Goal: Task Accomplishment & Management: Manage account settings

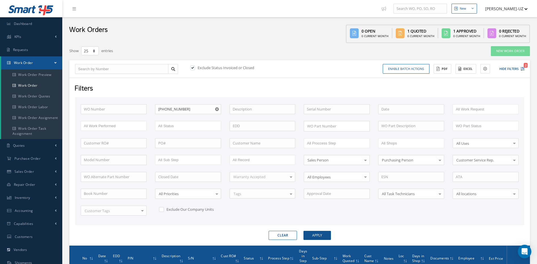
select select "25"
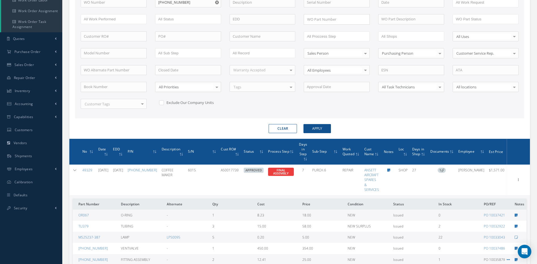
click at [289, 128] on button "Clear" at bounding box center [283, 128] width 28 height 9
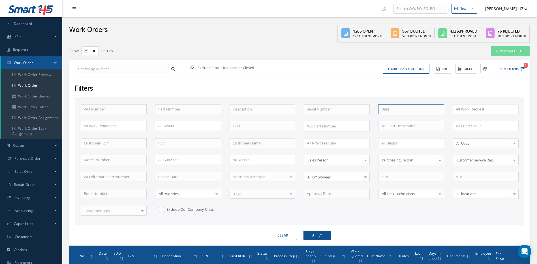
click at [393, 108] on input at bounding box center [411, 109] width 66 height 10
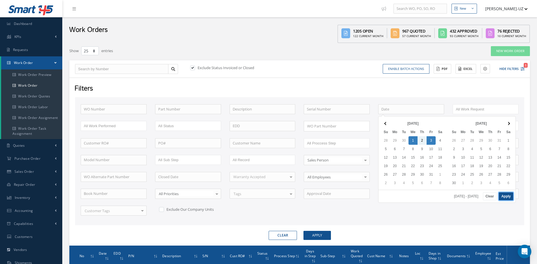
click at [505, 195] on button "Apply" at bounding box center [506, 196] width 14 height 8
type input "[DATE] - [DATE]"
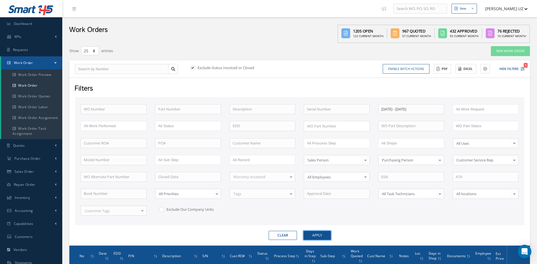
click at [321, 233] on button "Apply" at bounding box center [316, 235] width 27 height 9
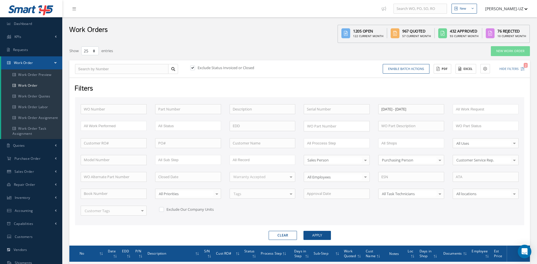
click at [164, 209] on label at bounding box center [164, 209] width 1 height 5
click at [160, 209] on input "checkbox" at bounding box center [161, 209] width 4 height 4
checkbox input "true"
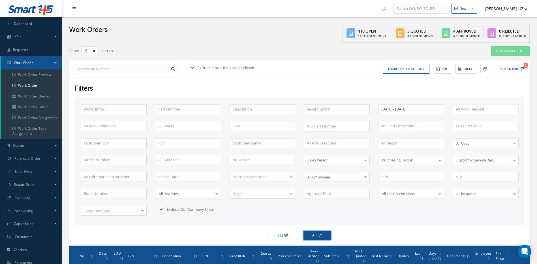
click at [316, 233] on button "Apply" at bounding box center [316, 235] width 27 height 9
click at [470, 69] on button "Excel" at bounding box center [465, 69] width 21 height 10
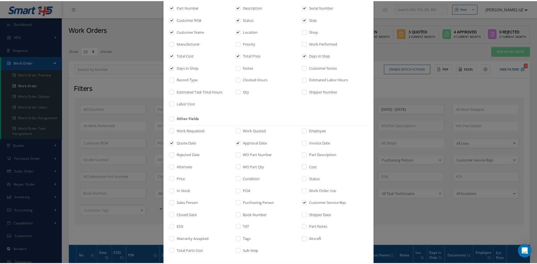
scroll to position [76, 0]
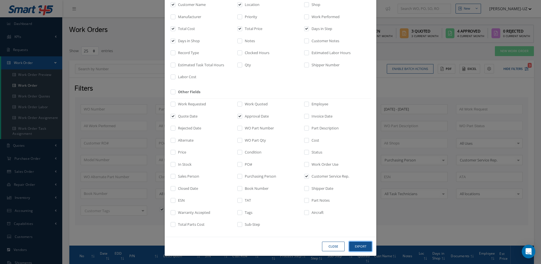
click at [358, 246] on button "Export" at bounding box center [360, 246] width 23 height 10
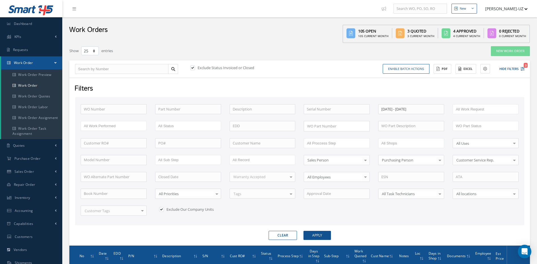
click at [352, 88] on div "Filters" at bounding box center [299, 88] width 458 height 11
click at [279, 233] on button "Clear" at bounding box center [283, 235] width 28 height 9
checkbox input "false"
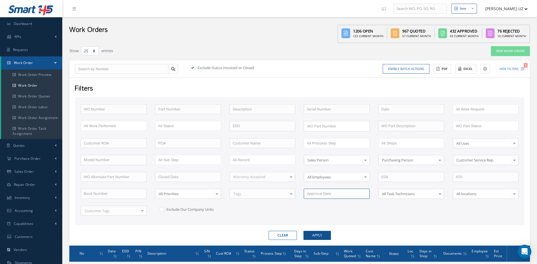
click at [309, 193] on input at bounding box center [337, 193] width 66 height 10
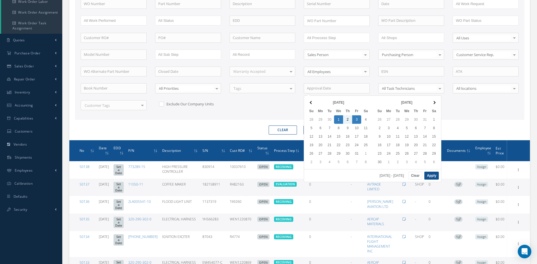
scroll to position [113, 0]
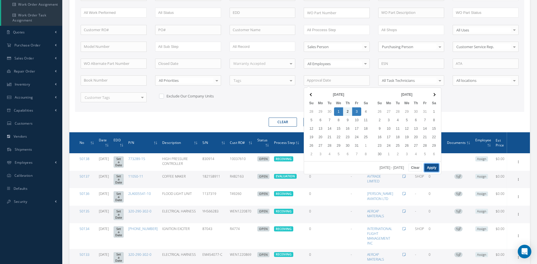
click at [430, 168] on button "Apply" at bounding box center [431, 168] width 14 height 8
type input "[DATE] - [DATE]"
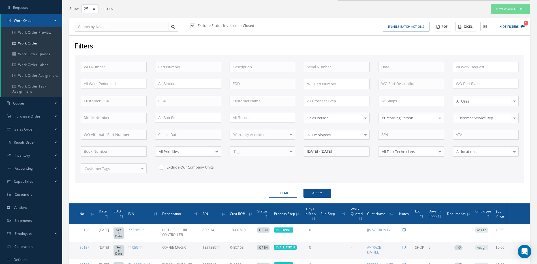
scroll to position [0, 0]
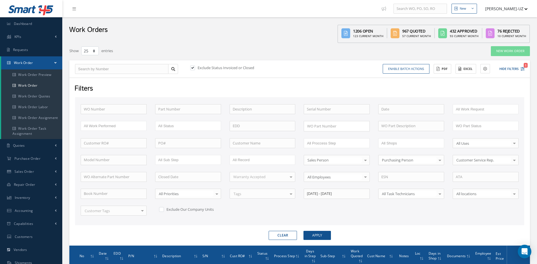
click at [195, 66] on label at bounding box center [195, 67] width 1 height 5
click at [193, 66] on input "checkbox" at bounding box center [192, 68] width 4 height 4
checkbox input "false"
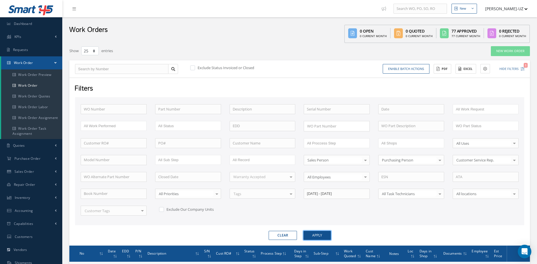
click at [323, 234] on button "Apply" at bounding box center [316, 235] width 27 height 9
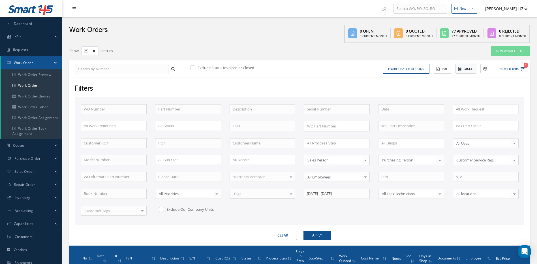
click at [467, 69] on button "Excel" at bounding box center [465, 69] width 21 height 10
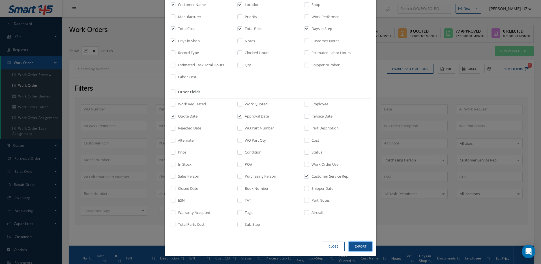
click at [360, 245] on button "Export" at bounding box center [360, 246] width 23 height 10
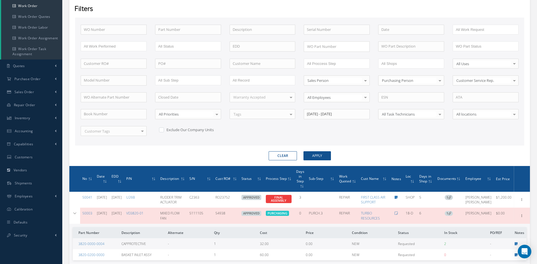
scroll to position [85, 0]
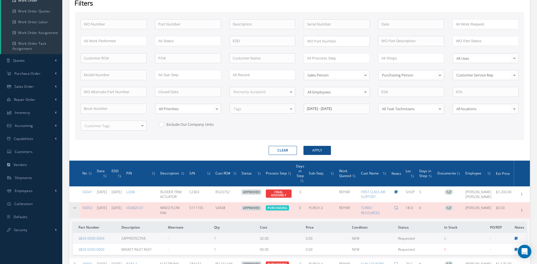
click at [74, 209] on icon at bounding box center [75, 207] width 4 height 3
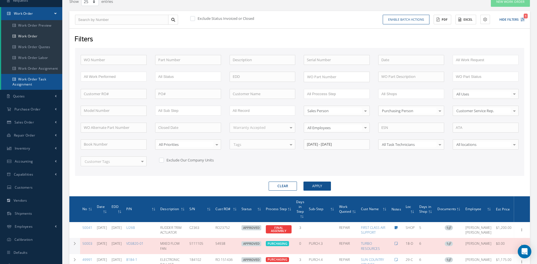
scroll to position [57, 0]
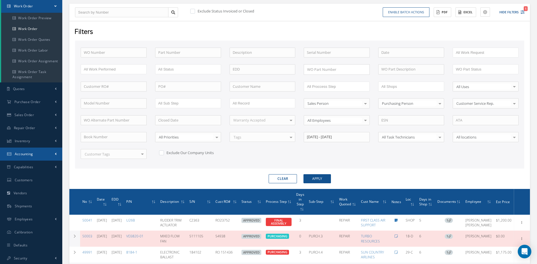
click at [31, 155] on span "Accounting" at bounding box center [24, 153] width 18 height 5
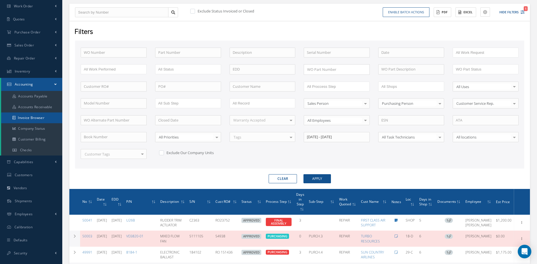
click at [35, 117] on link "Invoice Browser" at bounding box center [31, 117] width 61 height 11
click at [37, 117] on link "Invoice Browser" at bounding box center [31, 117] width 61 height 11
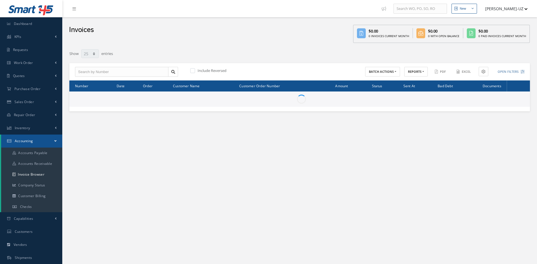
select select "25"
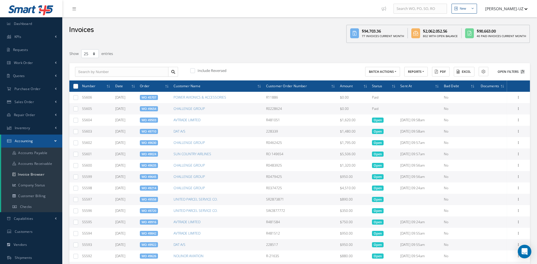
click at [523, 72] on icon at bounding box center [522, 72] width 4 height 4
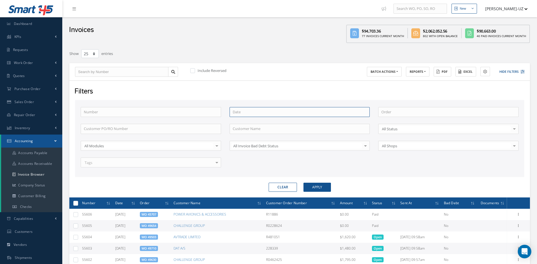
click at [258, 111] on input at bounding box center [300, 112] width 140 height 10
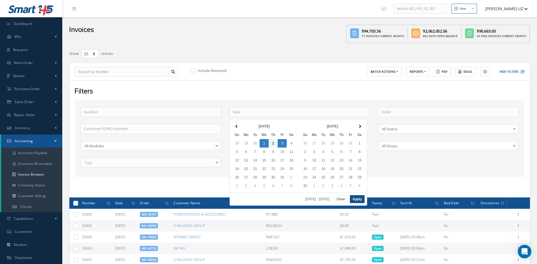
click at [357, 194] on div "10/01/2025 - 10/03/2025 Clear Apply" at bounding box center [298, 198] width 137 height 13
click at [357, 196] on button "Apply" at bounding box center [357, 199] width 14 height 8
type input "10/01/2025 - 10/03/2025"
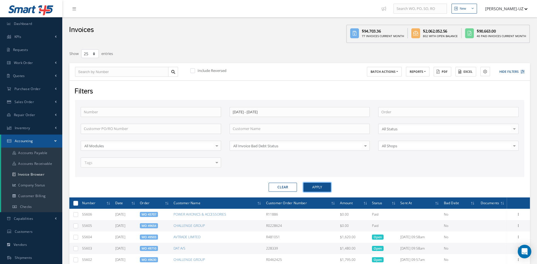
click at [316, 188] on button "Apply" at bounding box center [316, 187] width 27 height 9
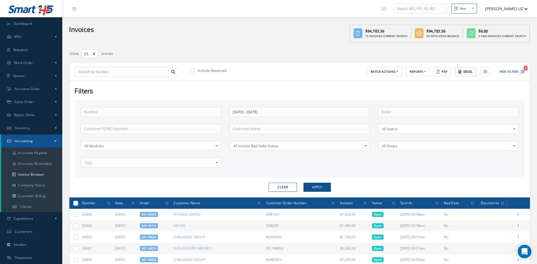
click at [467, 71] on button "Excel" at bounding box center [465, 72] width 21 height 10
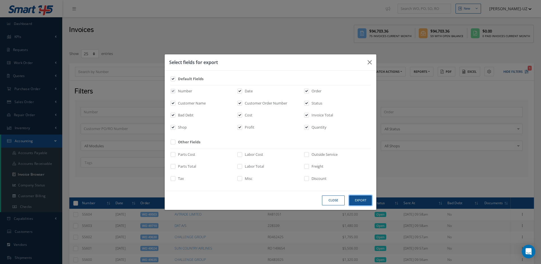
click at [357, 197] on button "Export" at bounding box center [360, 200] width 23 height 10
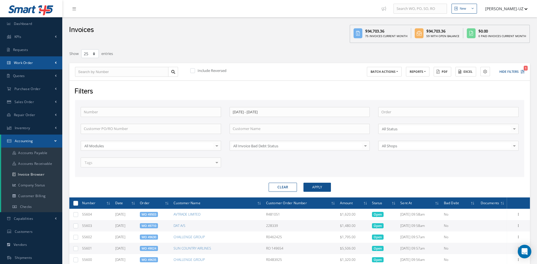
click at [29, 65] on span "Work Order" at bounding box center [23, 62] width 19 height 5
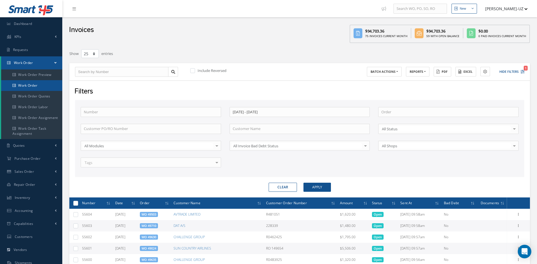
click at [31, 85] on link "Work Order" at bounding box center [31, 85] width 61 height 11
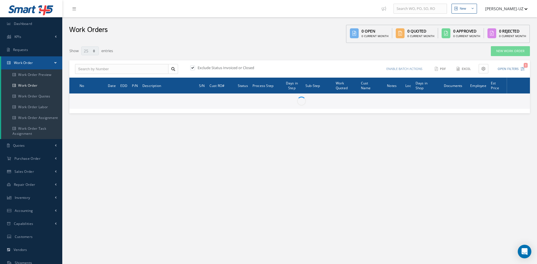
select select "25"
click at [88, 67] on input "text" at bounding box center [121, 69] width 93 height 10
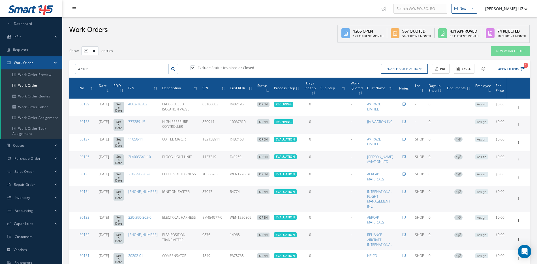
type input "47135"
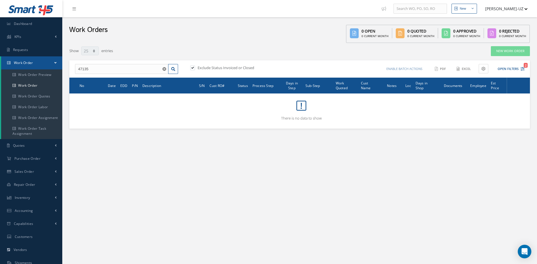
click at [195, 67] on label at bounding box center [195, 67] width 1 height 5
click at [194, 67] on input "checkbox" at bounding box center [192, 68] width 4 height 4
checkbox input "false"
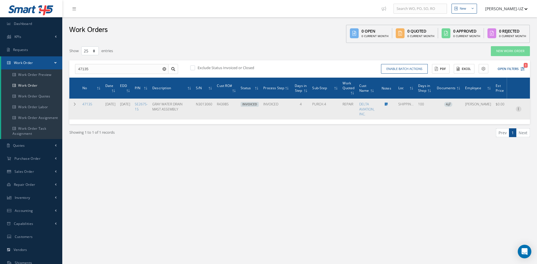
click at [517, 109] on icon at bounding box center [519, 108] width 6 height 5
click at [484, 119] on link "Edit" at bounding box center [492, 119] width 45 height 7
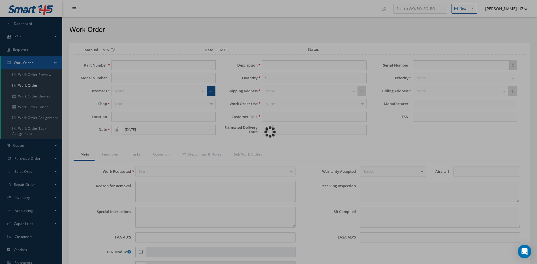
type input "5E2675-15"
type input "SHIPPING"
type input "06/23/2025"
type input "GRAY WATER DRAIN MAST ASSEMBLY"
type input "R43985"
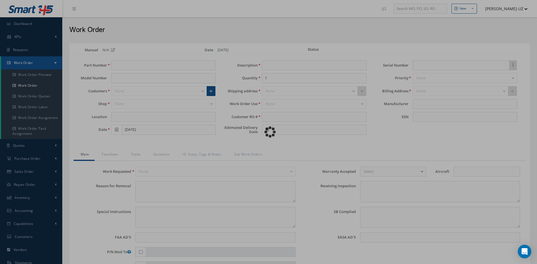
type input "10/07/2025"
type input "N3013060"
type textarea "NONE"
type textarea "PLEASE SEE R.O. FOR DETAILS"
type textarea "NO VISUAL DAMAGE"
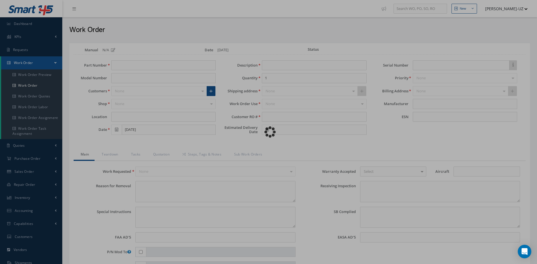
type input "10/01/2025"
type textarea "SN DISCREPANCY, CUSTOMER SERVICE NOTIFIED. -- MARCOS FERRER 06/23/2025 04:16PM …"
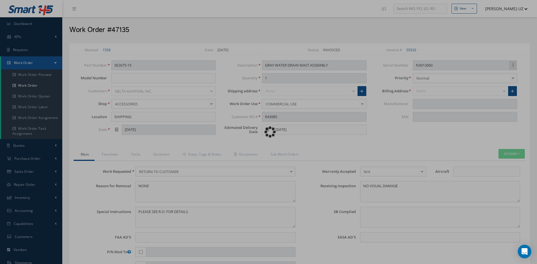
type input "GOODRICH CORPORATION"
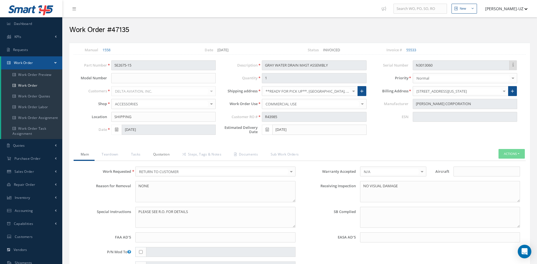
click at [161, 154] on link "Quotation" at bounding box center [160, 155] width 29 height 12
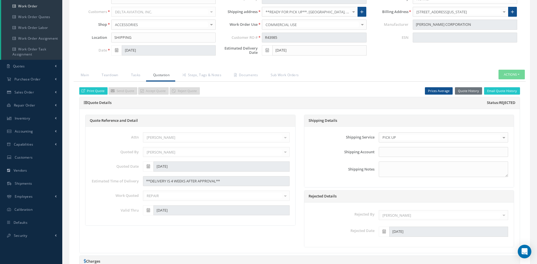
scroll to position [57, 0]
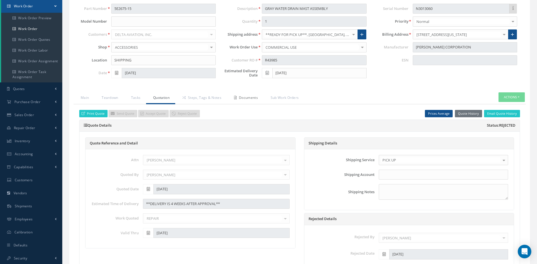
click at [252, 99] on link "Documents" at bounding box center [245, 98] width 37 height 12
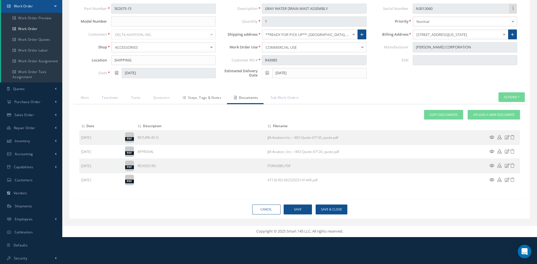
click at [211, 98] on link "Steps, Tags & Notes" at bounding box center [201, 98] width 52 height 12
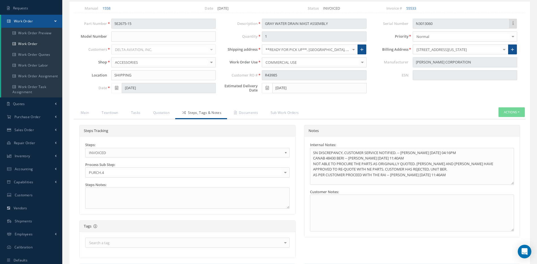
scroll to position [41, 0]
click at [509, 111] on button "Actions" at bounding box center [511, 113] width 26 height 10
click at [495, 122] on link "Reverse Invoice" at bounding box center [502, 123] width 45 height 8
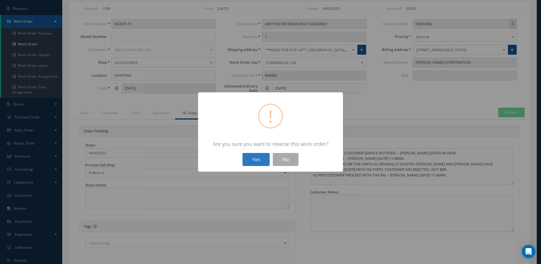
click at [255, 156] on button "Yes" at bounding box center [256, 159] width 27 height 13
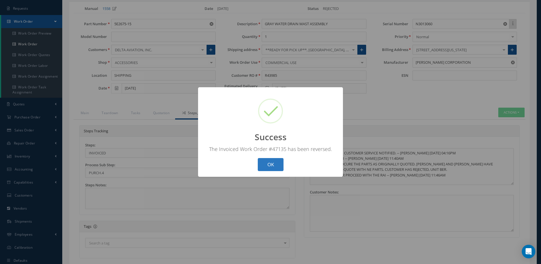
click at [269, 161] on button "OK" at bounding box center [271, 164] width 26 height 13
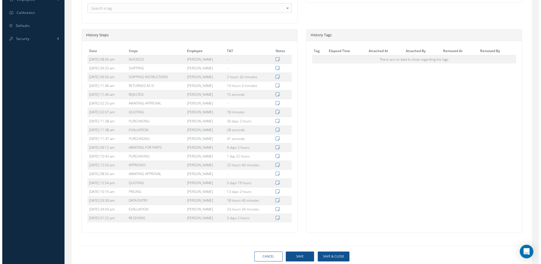
scroll to position [296, 0]
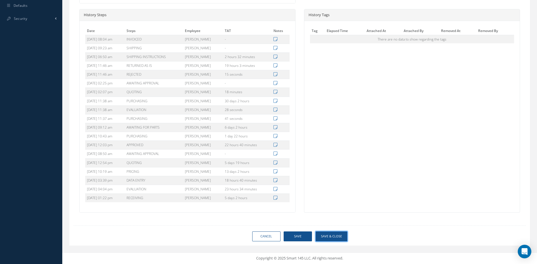
click at [334, 237] on button "Save & Close" at bounding box center [332, 236] width 32 height 10
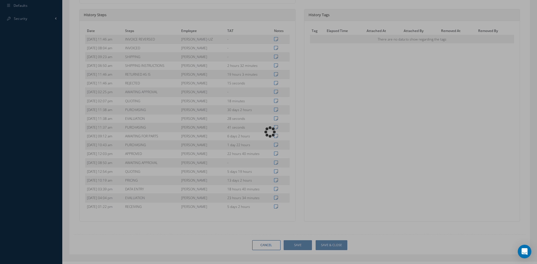
type input "GOODRICH CORPORATION"
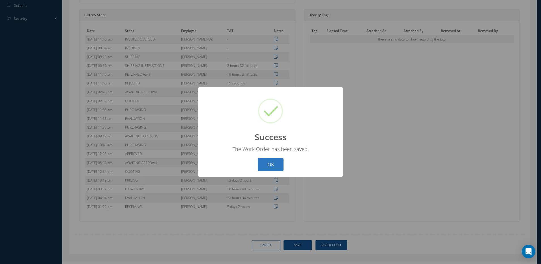
click at [273, 168] on button "OK" at bounding box center [271, 164] width 26 height 13
select select "25"
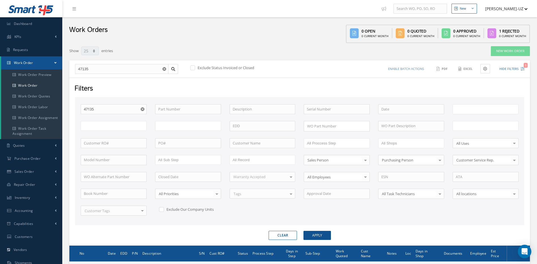
type input "All Work Request"
type input "All Work Performed"
type input "All Status"
type input "WO Part Status"
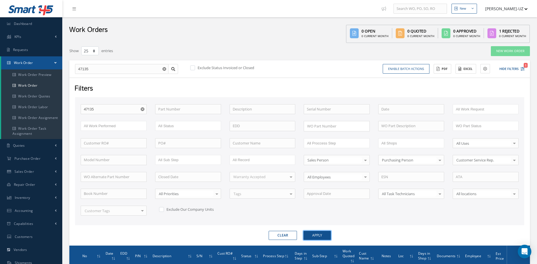
click at [314, 234] on button "Apply" at bounding box center [316, 235] width 27 height 9
click at [165, 68] on use "Reset" at bounding box center [164, 69] width 4 height 4
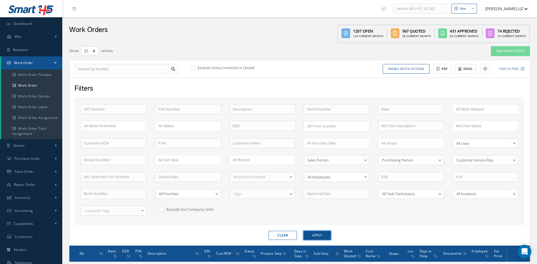
click at [323, 233] on button "Apply" at bounding box center [316, 235] width 27 height 9
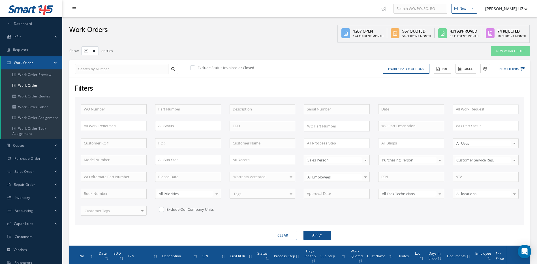
click at [164, 210] on label at bounding box center [164, 209] width 1 height 5
click at [162, 210] on input "checkbox" at bounding box center [161, 209] width 4 height 4
checkbox input "true"
click at [323, 233] on button "Apply" at bounding box center [316, 235] width 27 height 9
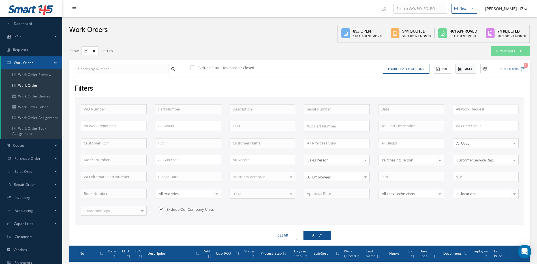
click at [463, 67] on button "Excel" at bounding box center [465, 69] width 21 height 10
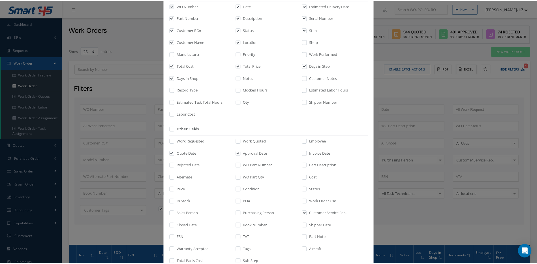
scroll to position [76, 0]
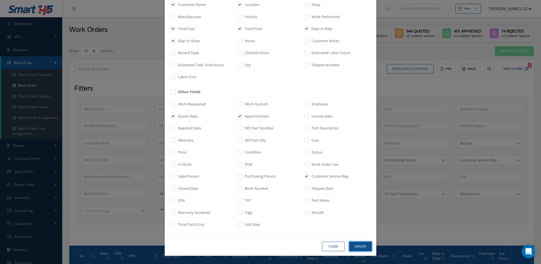
click at [363, 245] on button "Export" at bounding box center [360, 246] width 23 height 10
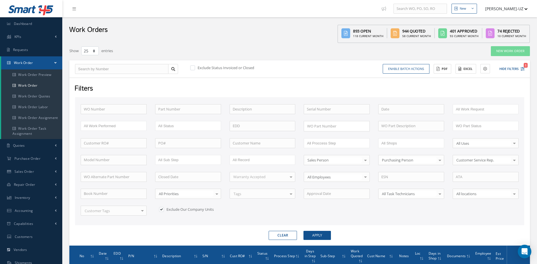
drag, startPoint x: 196, startPoint y: 78, endPoint x: 194, endPoint y: 72, distance: 5.6
click at [196, 78] on div "Filters WO Number Part Number Description Serial Number - BENCH CHECK CALIBRATI…" at bounding box center [299, 162] width 460 height 168
click at [195, 68] on label at bounding box center [195, 67] width 1 height 5
click at [193, 68] on input "checkbox" at bounding box center [192, 68] width 4 height 4
checkbox input "true"
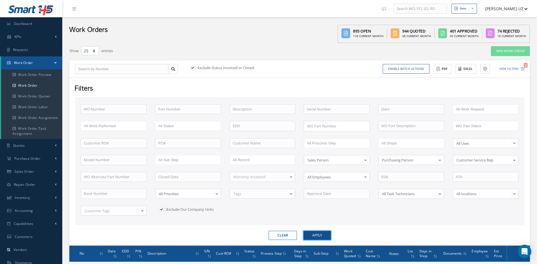
click at [319, 236] on button "Apply" at bounding box center [316, 235] width 27 height 9
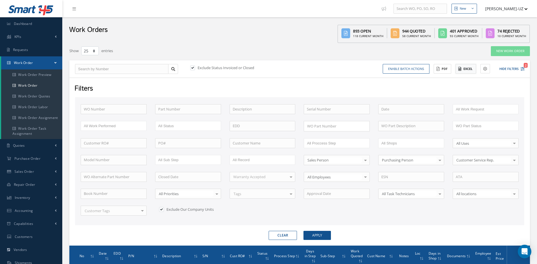
click at [463, 67] on button "Excel" at bounding box center [465, 69] width 21 height 10
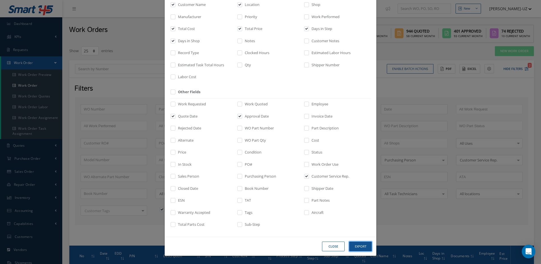
click at [356, 245] on button "Export" at bounding box center [360, 246] width 23 height 10
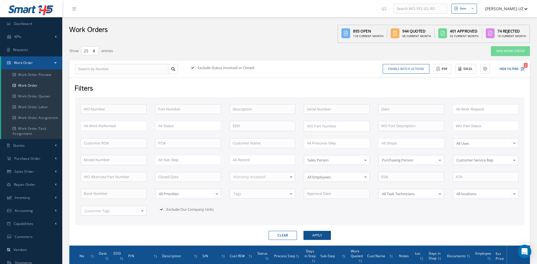
drag, startPoint x: 281, startPoint y: 235, endPoint x: 185, endPoint y: 119, distance: 150.5
click at [281, 235] on button "Clear" at bounding box center [283, 235] width 28 height 9
checkbox input "false"
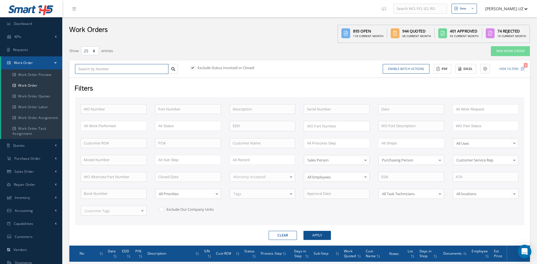
click at [123, 67] on input "text" at bounding box center [121, 69] width 93 height 10
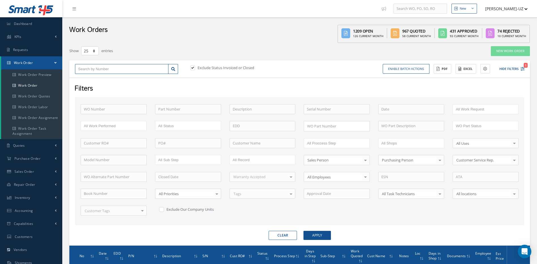
type input "4"
type input "49"
type input "493"
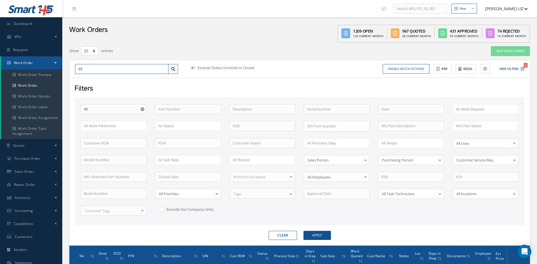
type input "493"
type input "4934"
type input "49349"
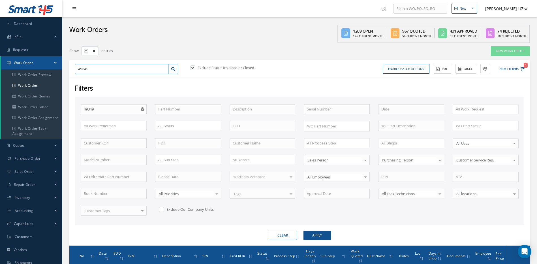
type input "49349"
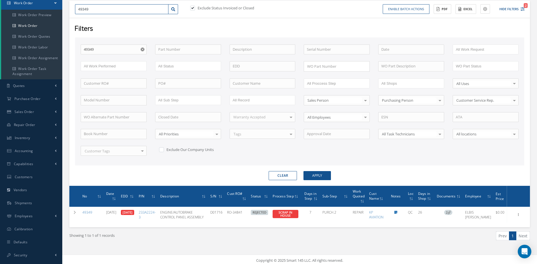
scroll to position [62, 0]
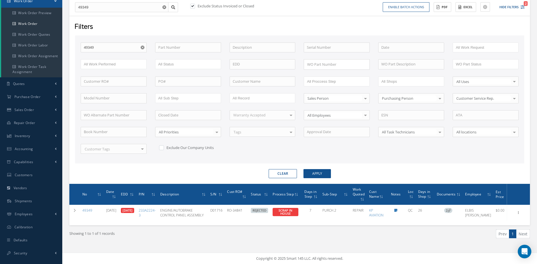
click at [116, 235] on div "Showing 1 to 1 of 1 records" at bounding box center [182, 235] width 235 height 13
drag, startPoint x: 282, startPoint y: 172, endPoint x: 214, endPoint y: 89, distance: 107.6
click at [282, 172] on button "Clear" at bounding box center [283, 173] width 28 height 9
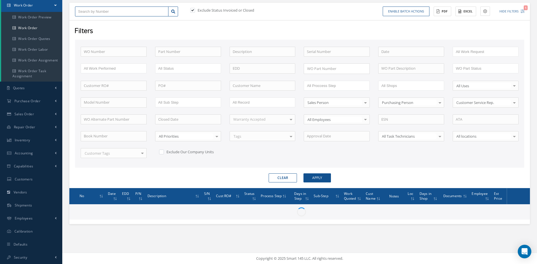
click at [113, 10] on input "text" at bounding box center [121, 12] width 93 height 10
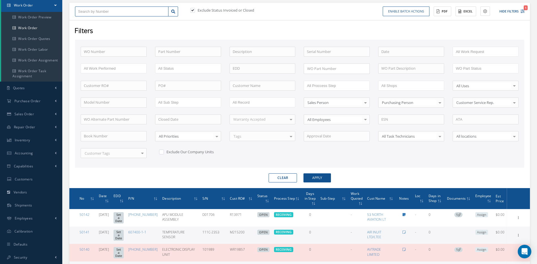
type input "4"
type input "49"
type input "494"
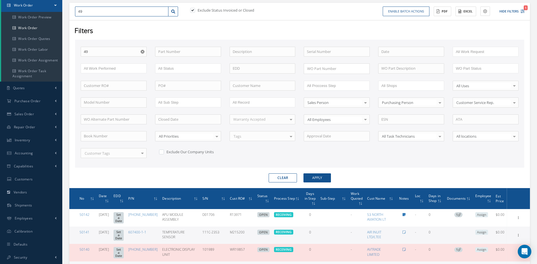
type input "494"
type input "4943"
type input "49433"
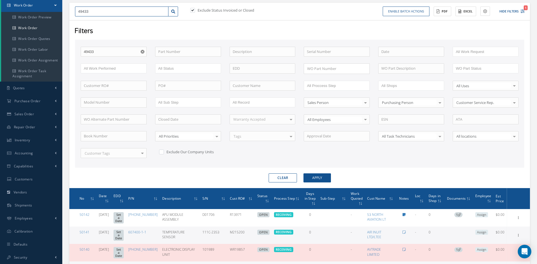
type input "49433"
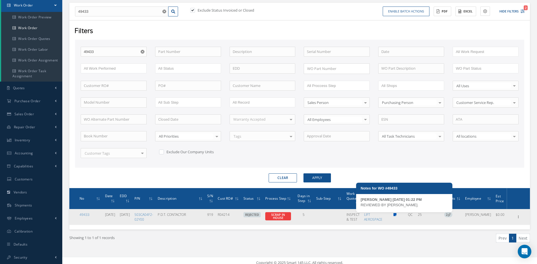
click at [397, 214] on icon at bounding box center [394, 214] width 3 height 3
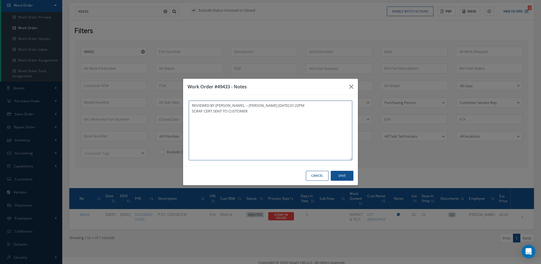
type textarea "REVIEWED BY YUSMARY. -- YUSMARY PADRON 09/15/2025 01:22PM SCRAP CERT SENT TO CU…"
click at [341, 176] on button "Save" at bounding box center [342, 176] width 23 height 10
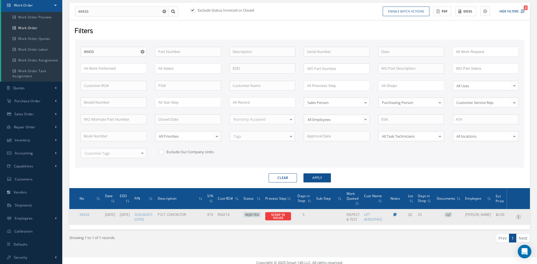
click at [517, 216] on icon at bounding box center [519, 216] width 6 height 5
click at [488, 219] on link "Invoicing" at bounding box center [492, 218] width 45 height 7
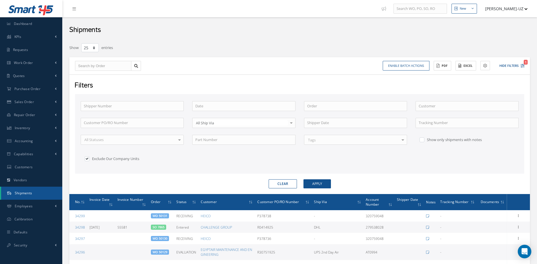
select select "25"
click at [90, 65] on input "text" at bounding box center [103, 66] width 56 height 10
type input "4"
type input "49"
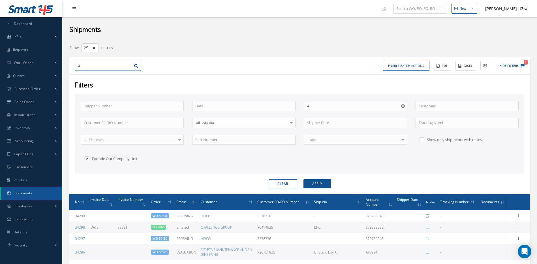
type input "49"
type input "492"
type input "4923"
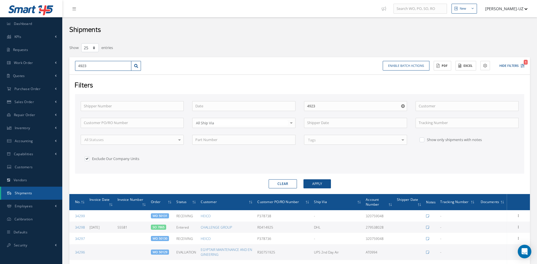
type input "49231"
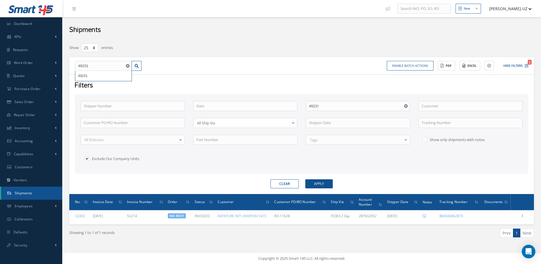
click at [290, 182] on button "Clear" at bounding box center [285, 183] width 28 height 9
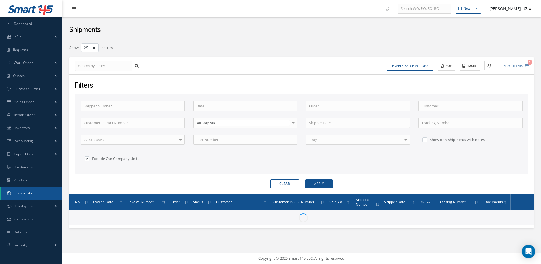
click at [283, 181] on button "Clear" at bounding box center [285, 183] width 28 height 9
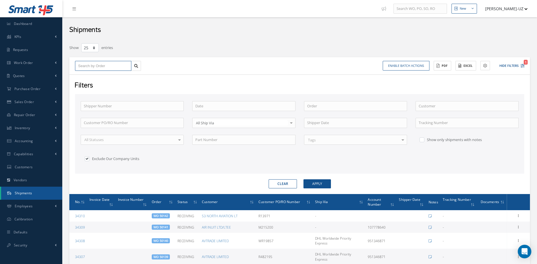
click at [93, 66] on input "text" at bounding box center [103, 66] width 56 height 10
type input "4"
type input "49"
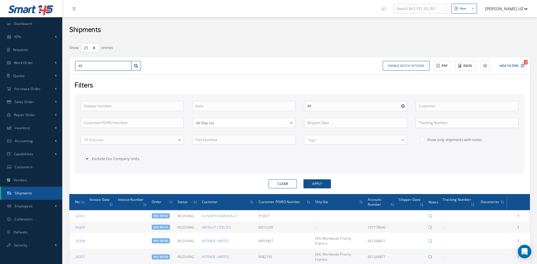
type input "494"
type input "4943"
type input "49433"
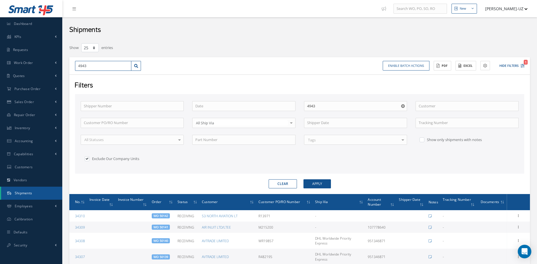
type input "49433"
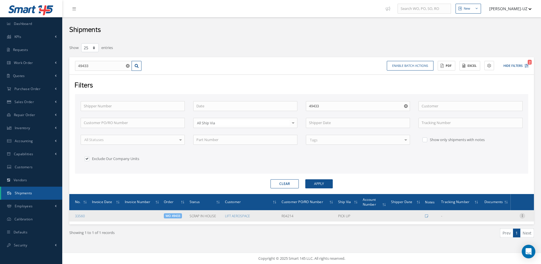
click at [521, 214] on icon at bounding box center [523, 215] width 6 height 5
click at [489, 219] on link "Edit" at bounding box center [496, 219] width 45 height 7
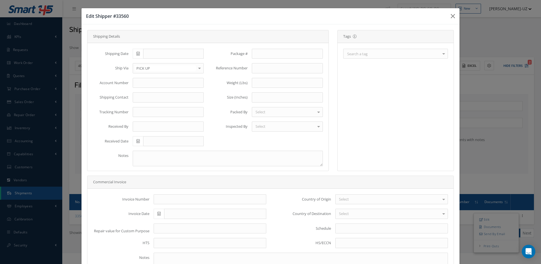
click at [137, 53] on icon at bounding box center [137, 54] width 3 height 4
click at [163, 132] on th "Today" at bounding box center [161, 131] width 59 height 8
type input "[DATE]"
click at [151, 112] on input "text" at bounding box center [168, 112] width 71 height 10
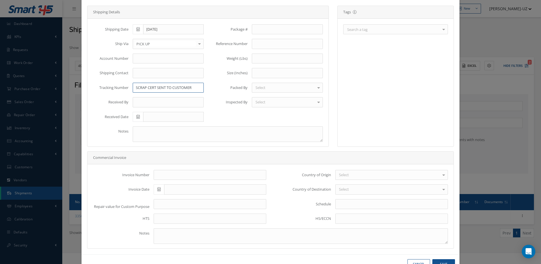
scroll to position [42, 0]
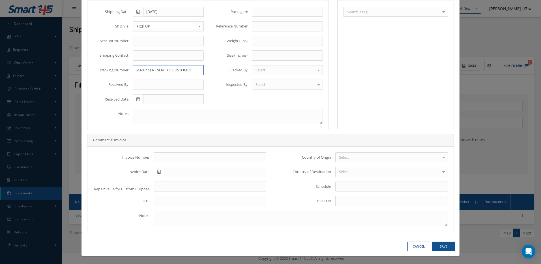
type input "SCRAP CERT SENT TO CUSTOMER"
click at [438, 247] on button "Save" at bounding box center [443, 246] width 23 height 10
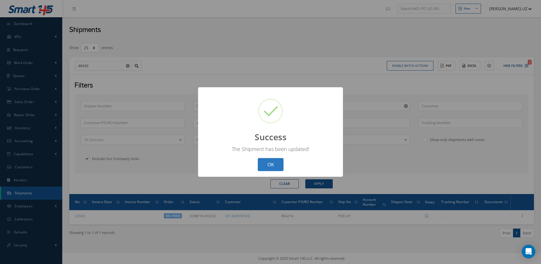
click at [270, 165] on button "OK" at bounding box center [271, 164] width 26 height 13
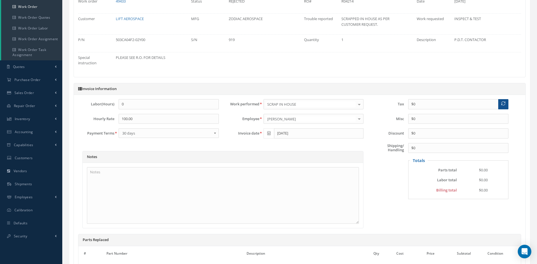
scroll to position [137, 0]
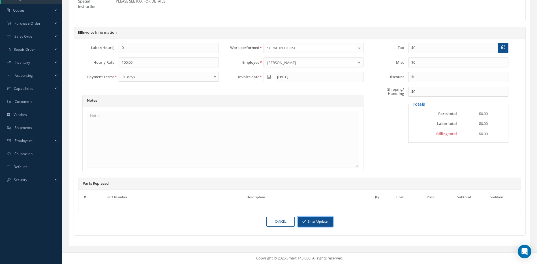
click at [322, 221] on button "Enter/Update" at bounding box center [315, 222] width 35 height 10
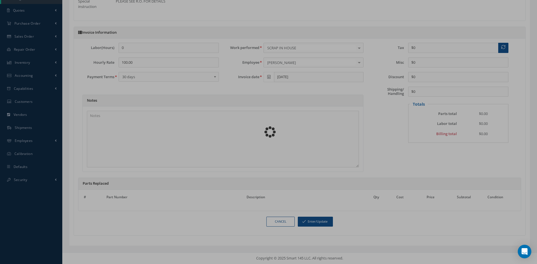
scroll to position [135, 0]
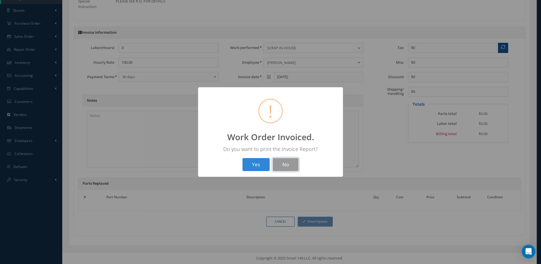
click at [289, 165] on button "No" at bounding box center [286, 164] width 26 height 13
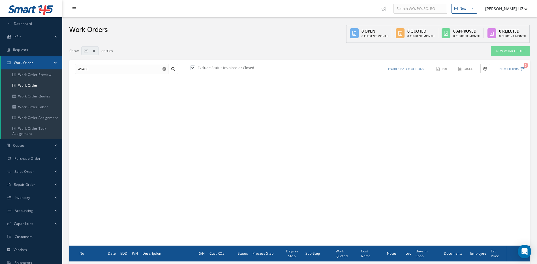
select select "25"
type input "All Work Request"
type input "All Work Performed"
type input "All Status"
type input "WO Part Status"
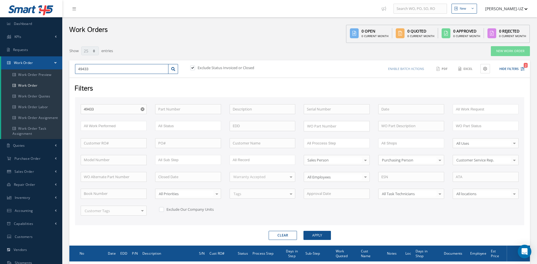
drag, startPoint x: 100, startPoint y: 67, endPoint x: 71, endPoint y: 67, distance: 29.2
click at [72, 67] on div "49433" at bounding box center [127, 69] width 112 height 10
type input "4"
type input "49"
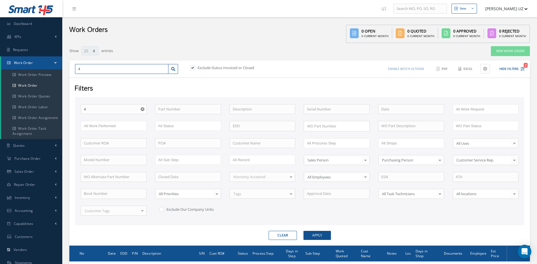
type input "49"
type input "498"
type input "4986"
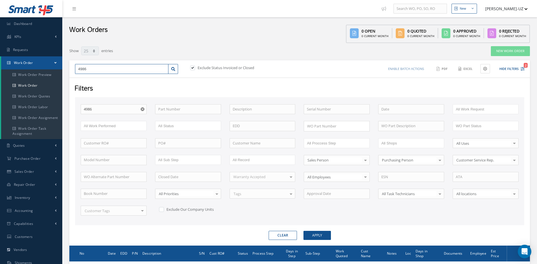
type input "49866"
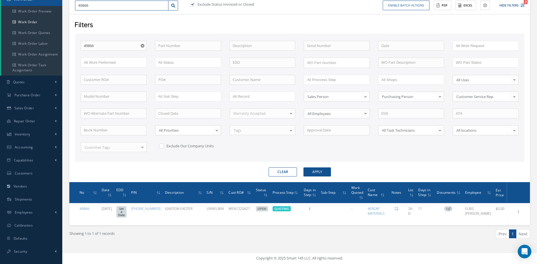
scroll to position [67, 0]
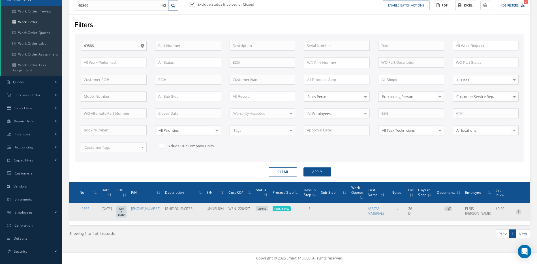
click at [517, 209] on icon at bounding box center [519, 211] width 6 height 5
click at [480, 207] on link "Edit" at bounding box center [492, 208] width 45 height 7
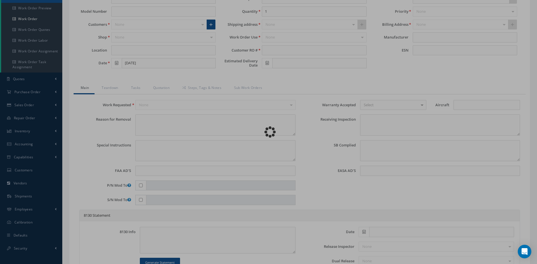
type input "10-631045-2"
type input "26-D"
type input "09/25/2025"
type input "IGNITION EXCITER"
type input "WEN1220427"
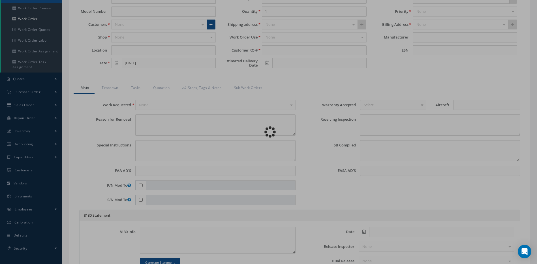
type input "UNNEL894"
type textarea "PLEASE TEST TO PRIMARY CFM56-7B ENGINE AND SECONDARY CFM56-5B ENGINE. ESN 890158"
type textarea "PLEASE SEE R.O. FOR DETAILS"
type textarea "NO VISUAL DAMAGE"
type textarea "VERIFIED PART NUMBER, SERIAL NUMBER AND R.O."
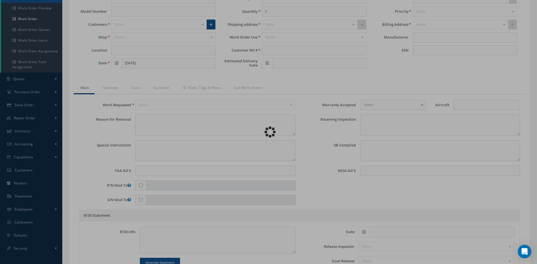
type input "10/02/2025"
checkbox input "true"
type textarea "UNIT FAILED FUNCTIONAL TEST AND VISUAL INSPECTION."
type input "10/02/2025"
checkbox input "false"
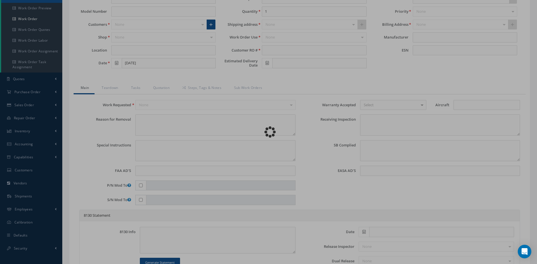
type textarea "N/A."
type input "10/02/2025"
type textarea "DISASSEMBLED UNIT AS REQUIRED FOR INSPECTION AND TROUBLESHOOTING. INSPECTION RE…"
type input "10/02/2025"
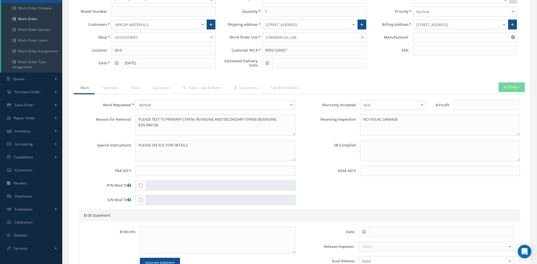
type input "UNISON INDUSTRIES"
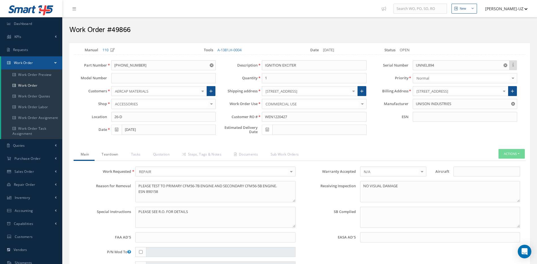
click at [108, 153] on link "Teardown" at bounding box center [109, 155] width 29 height 12
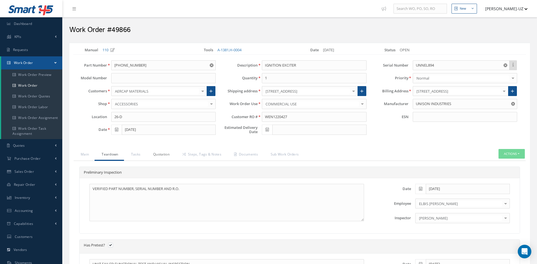
click at [165, 153] on link "Quotation" at bounding box center [160, 155] width 29 height 12
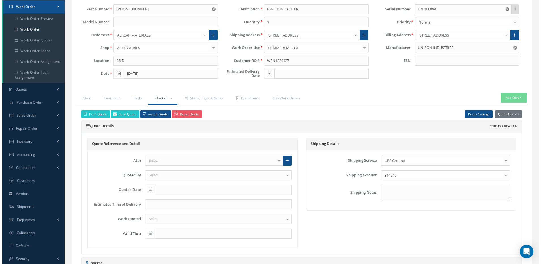
scroll to position [57, 0]
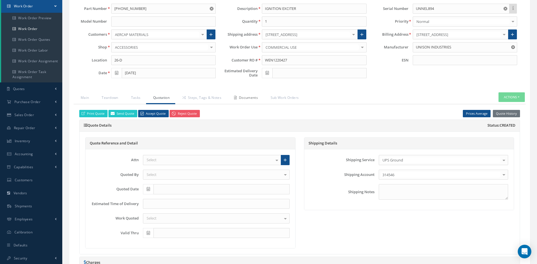
click at [246, 97] on link "Documents" at bounding box center [245, 98] width 37 height 12
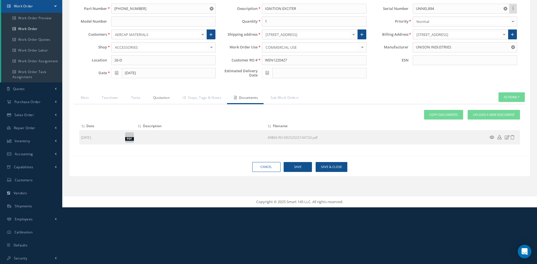
click at [166, 98] on link "Quotation" at bounding box center [160, 98] width 29 height 12
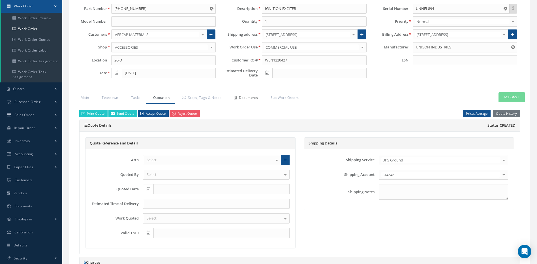
click at [250, 96] on link "Documents" at bounding box center [245, 98] width 37 height 12
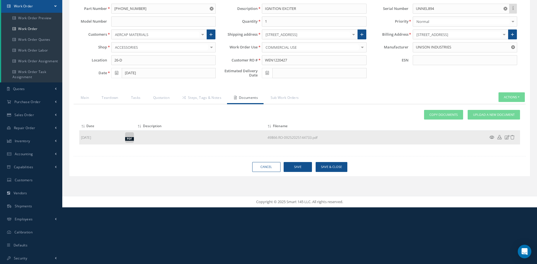
click at [491, 135] on icon at bounding box center [491, 137] width 5 height 4
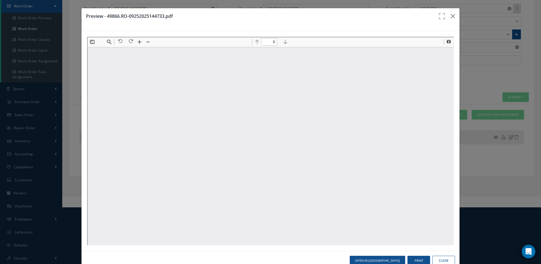
scroll to position [0, 0]
type input "1"
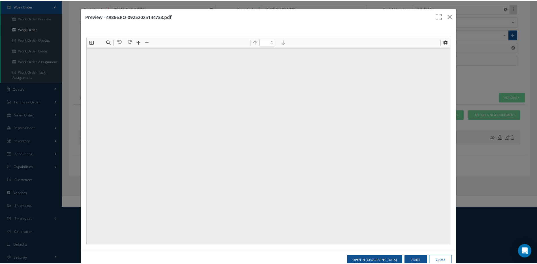
scroll to position [3, 0]
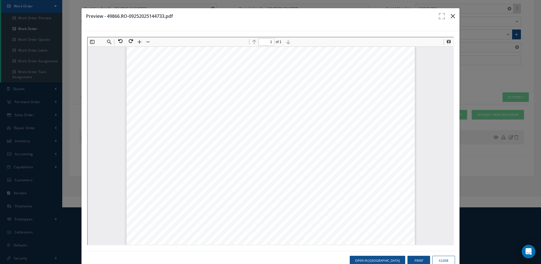
click at [451, 16] on icon "button" at bounding box center [453, 16] width 4 height 7
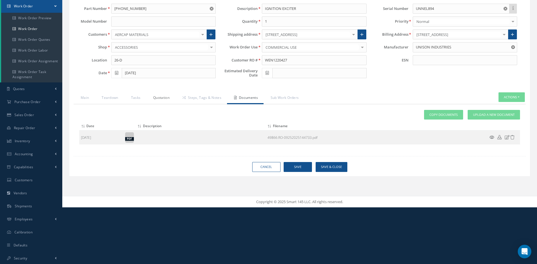
click at [159, 97] on link "Quotation" at bounding box center [160, 98] width 29 height 12
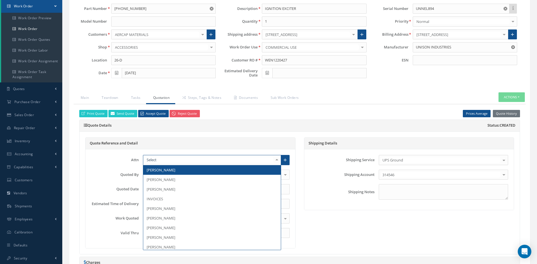
click at [174, 159] on div at bounding box center [212, 160] width 138 height 10
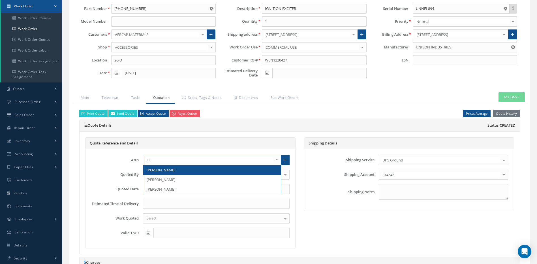
type input "LEA"
click at [161, 171] on span "LEANNE PRICE" at bounding box center [161, 169] width 29 height 5
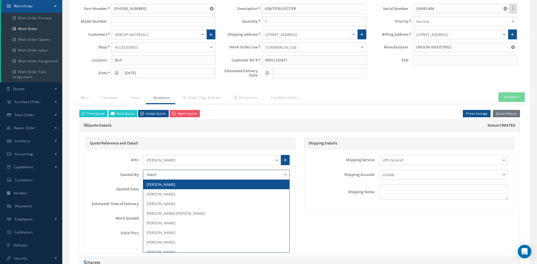
click at [161, 175] on div at bounding box center [216, 175] width 147 height 10
type input "PER"
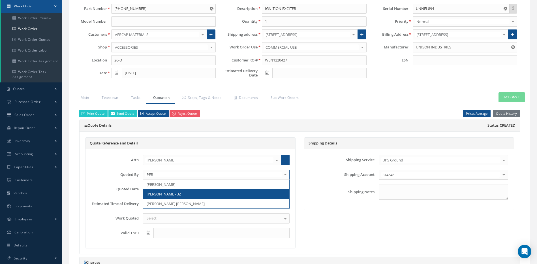
click at [166, 195] on span "[PERSON_NAME]-UZ" at bounding box center [164, 193] width 34 height 5
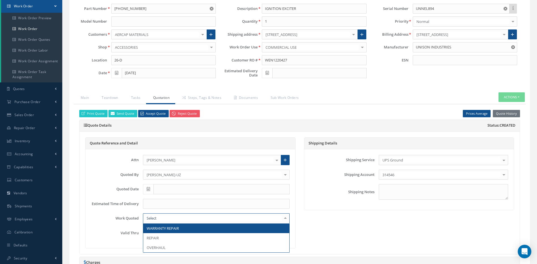
click at [154, 215] on div at bounding box center [216, 218] width 147 height 10
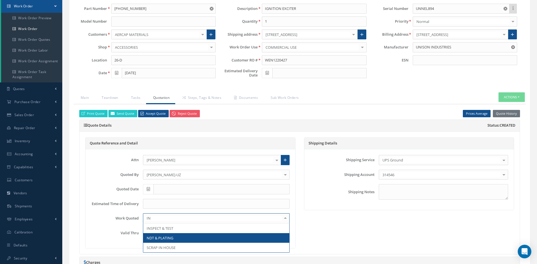
type input "INS"
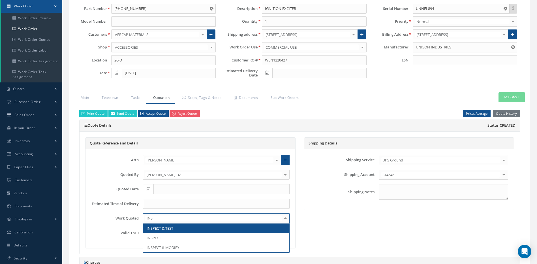
click at [152, 230] on span "INSPECT & TEST" at bounding box center [160, 228] width 27 height 5
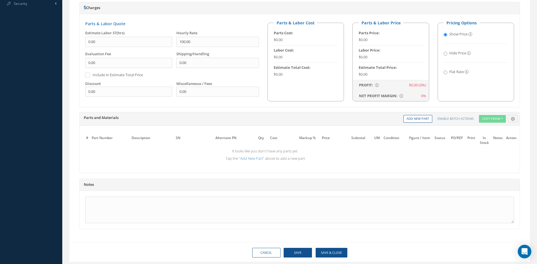
scroll to position [311, 0]
click at [97, 201] on textarea at bounding box center [299, 209] width 429 height 27
type textarea "D"
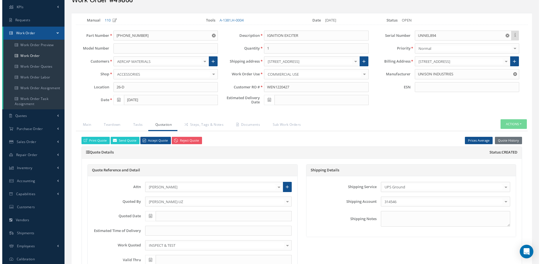
scroll to position [28, 0]
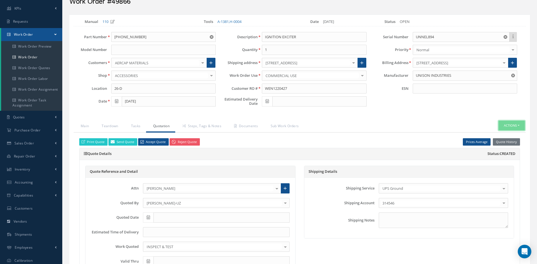
click at [506, 124] on button "Actions" at bounding box center [511, 126] width 26 height 10
click at [511, 150] on link "Standard Write Ups" at bounding box center [502, 151] width 45 height 8
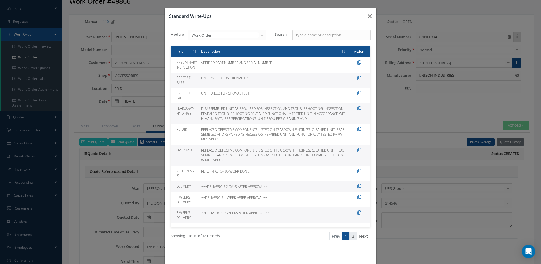
click at [350, 236] on link "2" at bounding box center [353, 236] width 7 height 9
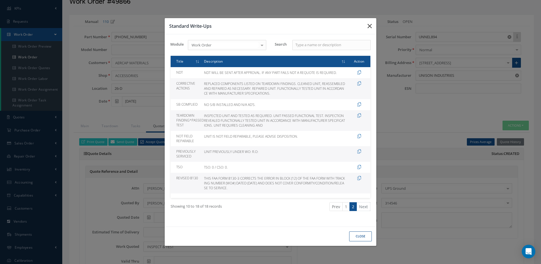
click at [372, 26] on button "button" at bounding box center [369, 26] width 13 height 16
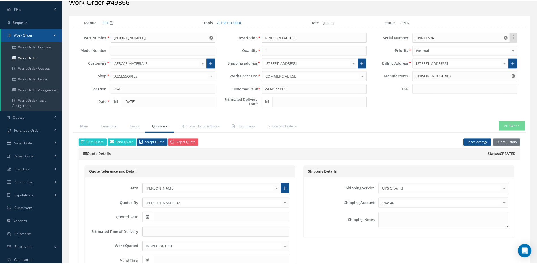
scroll to position [327, 0]
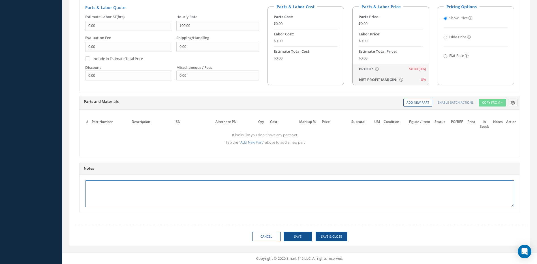
click at [108, 186] on textarea at bounding box center [299, 193] width 429 height 27
type textarea "U"
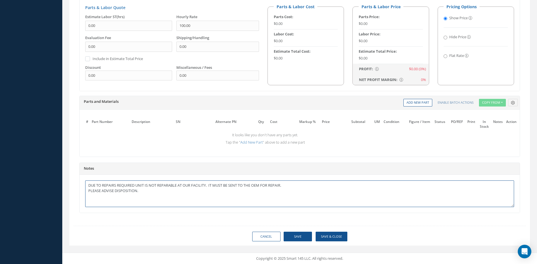
type textarea "DUE TO REPAIRS REQUIRED UNIT IS NOT REPARABLE AT OUR FACILITY. IT MUST BE SENT …"
click at [294, 235] on button "Save" at bounding box center [298, 237] width 28 height 10
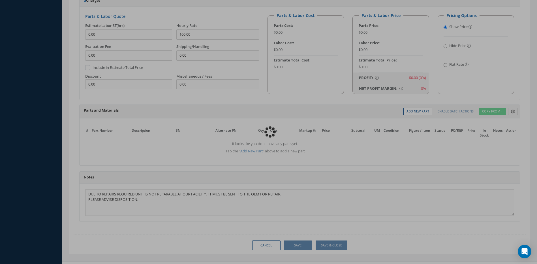
scroll to position [186, 0]
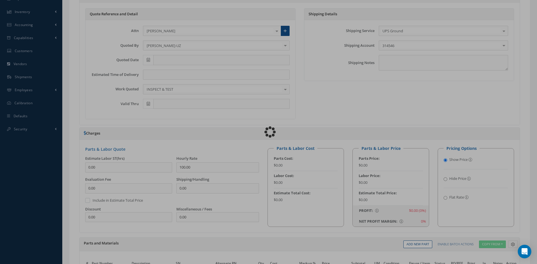
type textarea "DUE TO REPAIRS REQUIRED UNIT IS NOT REPARABLE AT OUR FACILITY. IT MUST BE SENT …"
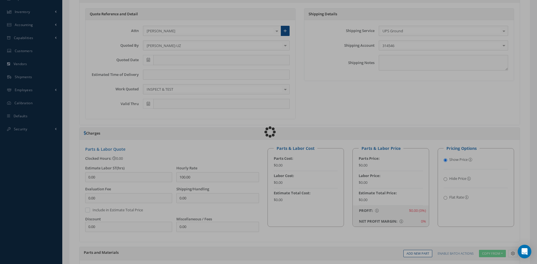
type input "UNISON INDUSTRIES"
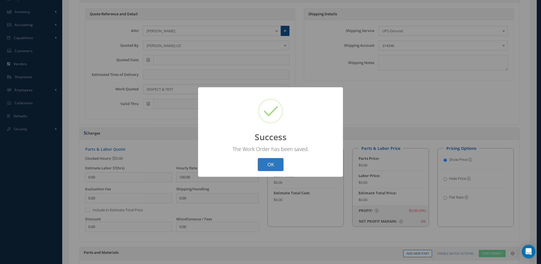
click at [268, 165] on button "OK" at bounding box center [271, 164] width 26 height 13
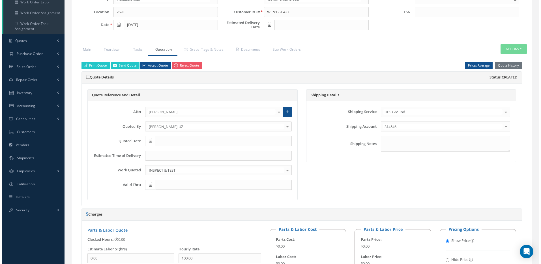
scroll to position [72, 0]
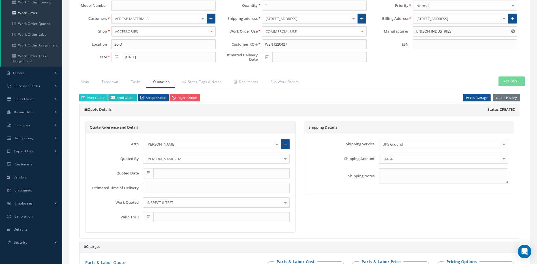
click at [120, 97] on link "Send Quote" at bounding box center [122, 98] width 29 height 8
type input "Quote for RO WEN1220427, WO 49866"
type textarea "Dear, Please find attached your Quote for RO WEN1220427. Please feel free to co…"
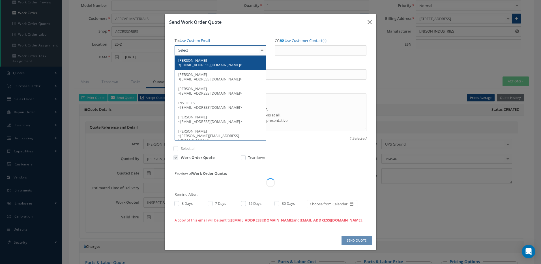
click at [204, 46] on div at bounding box center [221, 50] width 92 height 10
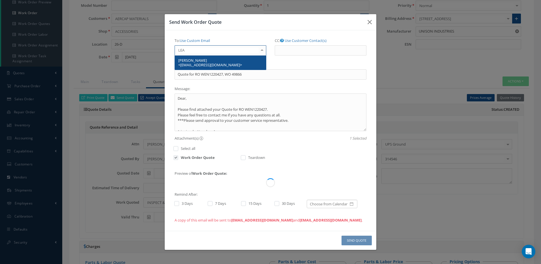
type input "LEAN"
click at [200, 58] on span "LEANNE PRICE <LPRICE@AERCAP.COM>" at bounding box center [210, 63] width 64 height 10
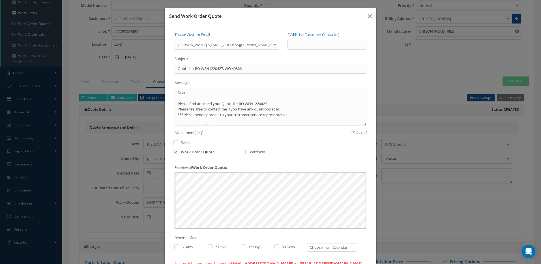
scroll to position [0, 0]
click at [275, 102] on textarea "Dear, Please find attached your Quote for RO WEN1220427. Please feel free to co…" at bounding box center [271, 107] width 192 height 38
type textarea "Dear, Please find attached your Quote for RO WEN1220427. Please feel free to co…"
click at [179, 247] on label at bounding box center [179, 246] width 1 height 5
click at [175, 247] on input "checkbox" at bounding box center [176, 247] width 4 height 4
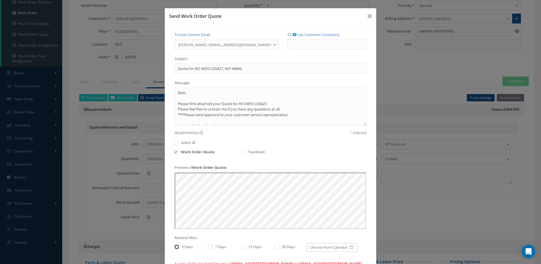
checkbox input "true"
click at [208, 244] on div "7 Days" at bounding box center [222, 247] width 28 height 7
click at [237, 246] on div "15 Days" at bounding box center [253, 248] width 33 height 10
click at [246, 246] on label at bounding box center [246, 246] width 1 height 5
click at [241, 246] on input "checkbox" at bounding box center [243, 247] width 4 height 4
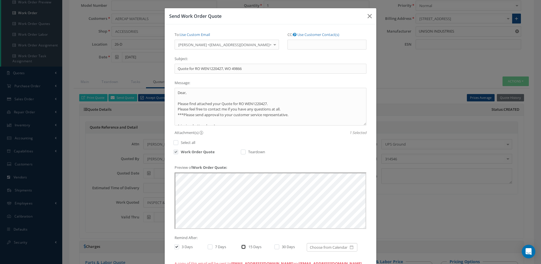
checkbox input "true"
click at [212, 245] on label at bounding box center [212, 246] width 1 height 5
click at [208, 245] on input "checkbox" at bounding box center [210, 247] width 4 height 4
checkbox input "true"
click at [279, 246] on label at bounding box center [279, 246] width 1 height 5
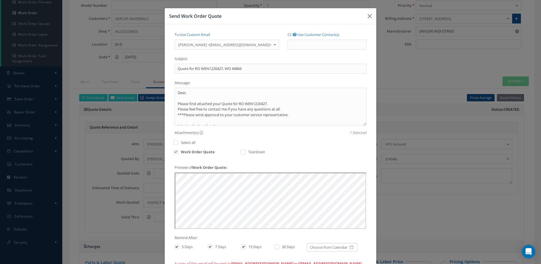
click at [275, 246] on input "checkbox" at bounding box center [277, 247] width 4 height 4
checkbox input "true"
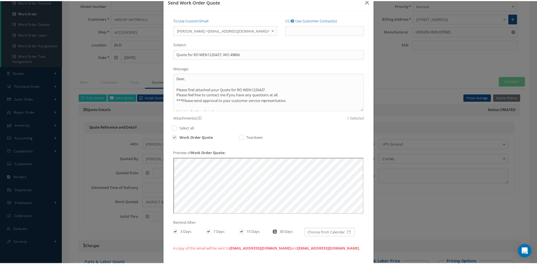
scroll to position [37, 0]
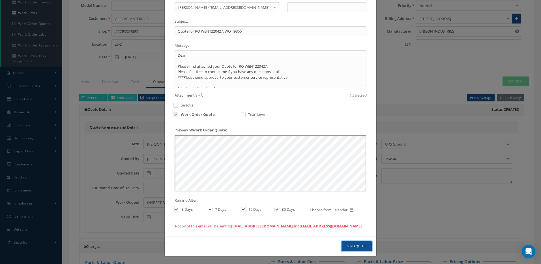
click at [358, 245] on button "Send Quote" at bounding box center [357, 246] width 30 height 10
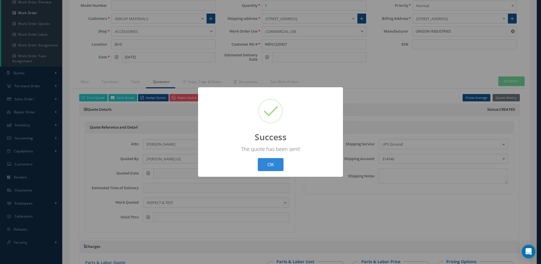
drag, startPoint x: 273, startPoint y: 162, endPoint x: 257, endPoint y: 159, distance: 15.9
click at [272, 162] on button "OK" at bounding box center [271, 164] width 26 height 13
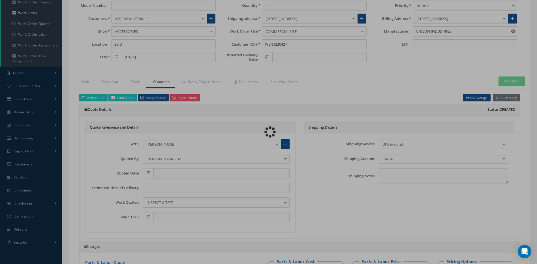
click at [269, 132] on div "Loading…" at bounding box center [269, 132] width 0 height 0
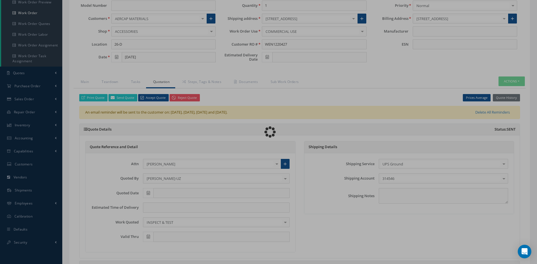
click at [147, 173] on div "Loading… Manual 110 Tools A-1381, H-0004 Date 09/25/2025 Status OPEN Part Numbe…" at bounding box center [299, 245] width 460 height 550
type input "UNISON INDUSTRIES"
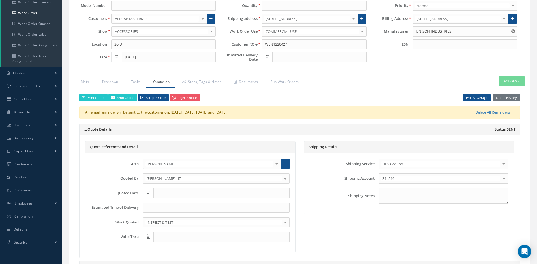
click at [148, 195] on span at bounding box center [148, 193] width 10 height 10
click at [173, 178] on th "Today" at bounding box center [172, 176] width 59 height 8
type input "10/06/2025"
type input "01/04/2026"
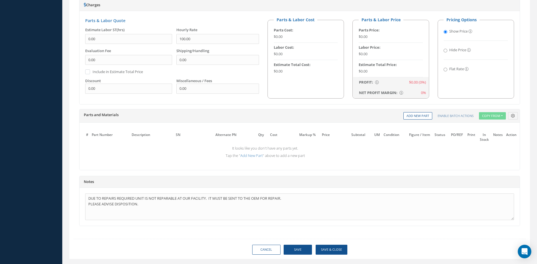
scroll to position [347, 0]
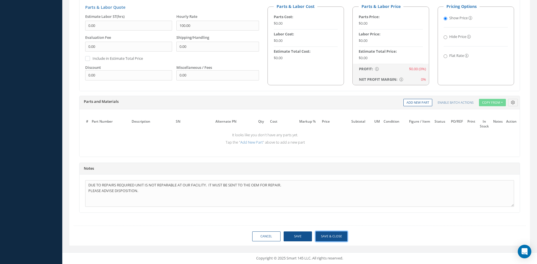
click at [334, 238] on button "Save & Close" at bounding box center [332, 236] width 32 height 10
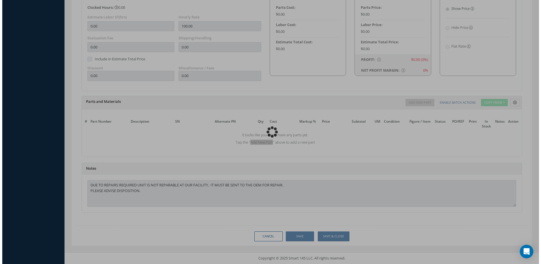
scroll to position [327, 0]
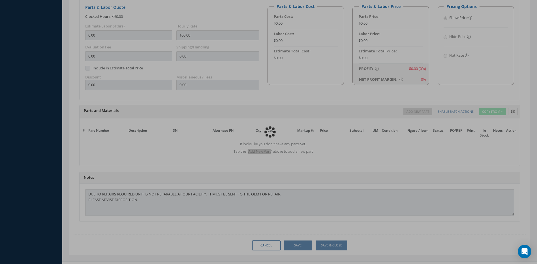
type input "UNISON INDUSTRIES"
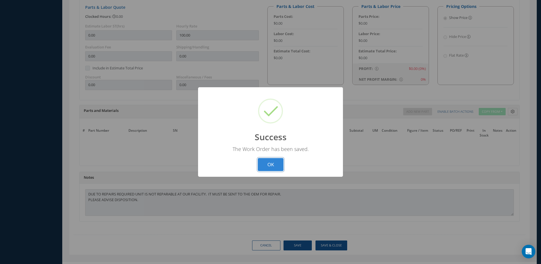
drag, startPoint x: 272, startPoint y: 168, endPoint x: 217, endPoint y: 254, distance: 102.8
click at [272, 168] on button "OK" at bounding box center [271, 164] width 26 height 13
select select "25"
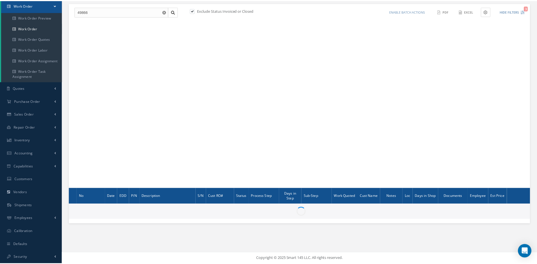
scroll to position [57, 0]
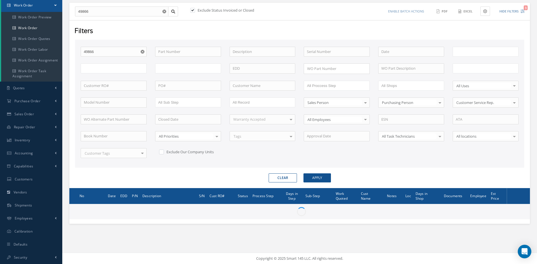
type input "All Work Request"
type input "All Work Performed"
type input "All Status"
type input "WO Part Status"
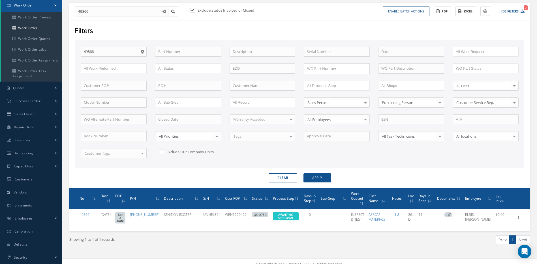
click at [289, 178] on button "Clear" at bounding box center [283, 177] width 28 height 9
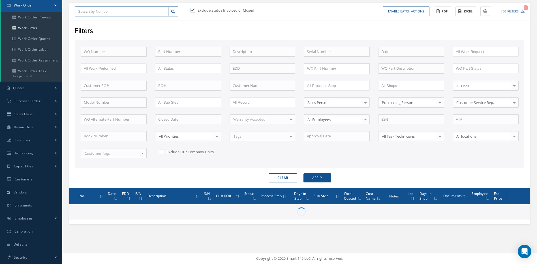
click at [97, 10] on input "text" at bounding box center [121, 12] width 93 height 10
type input "4"
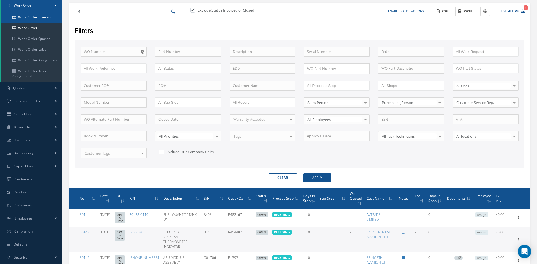
type input "4"
type input "49"
type input "499"
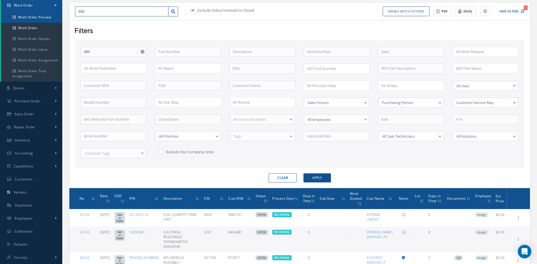
type input "4992"
type input "49928"
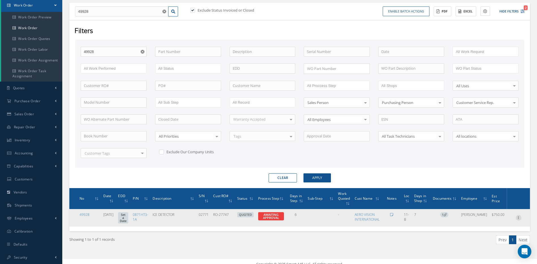
click at [518, 217] on icon at bounding box center [519, 217] width 6 height 5
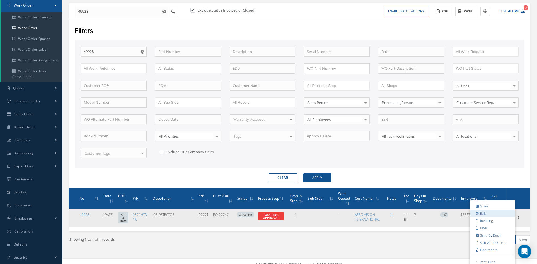
click at [486, 213] on link "Edit" at bounding box center [492, 213] width 45 height 7
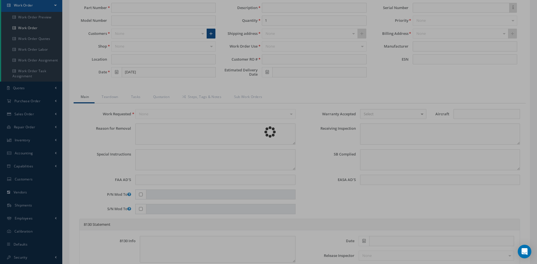
type input "0871HT3-1A"
type input "11-B"
type input "[DATE]"
type input "ICE DETECTOR"
type input "RO-27747"
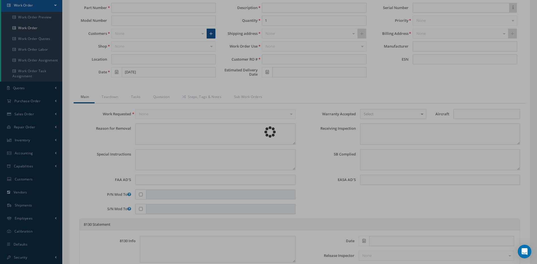
type input "02771"
type textarea "NONE"
type textarea "PLEASE SEE R.O. FOR DETAILS"
type textarea "NO VISUAL DAMAGE"
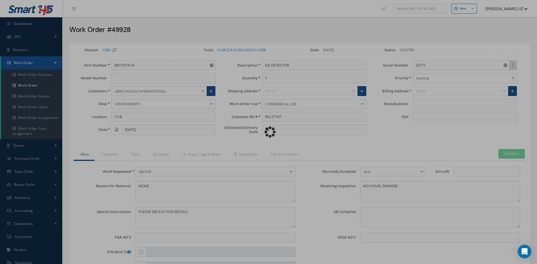
type input "ROSEMOUNT AEROSPACE"
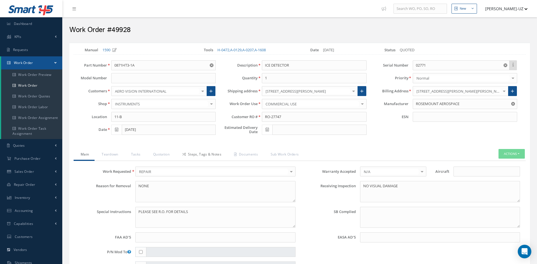
click at [198, 154] on link "Steps, Tags & Notes" at bounding box center [201, 155] width 52 height 12
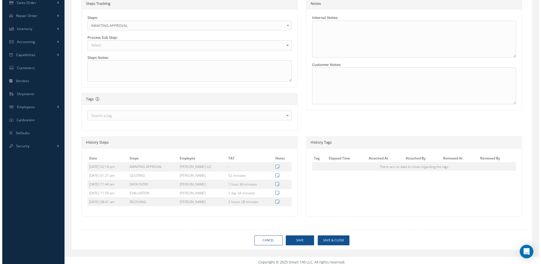
scroll to position [170, 0]
